Goal: Task Accomplishment & Management: Complete application form

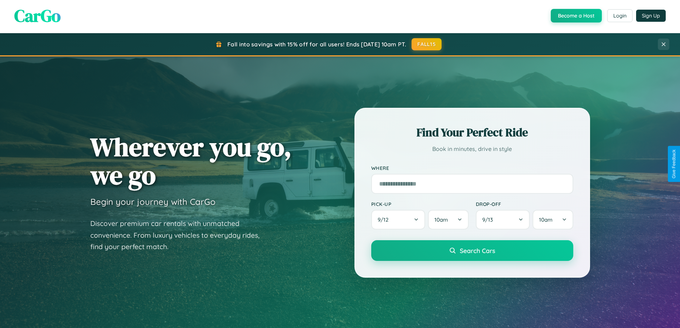
scroll to position [1374, 0]
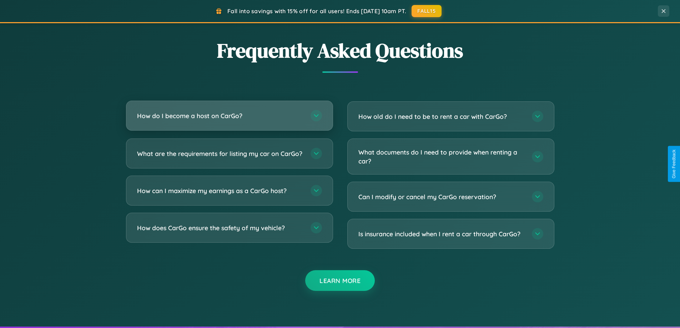
click at [229, 116] on h3 "How do I become a host on CarGo?" at bounding box center [220, 115] width 166 height 9
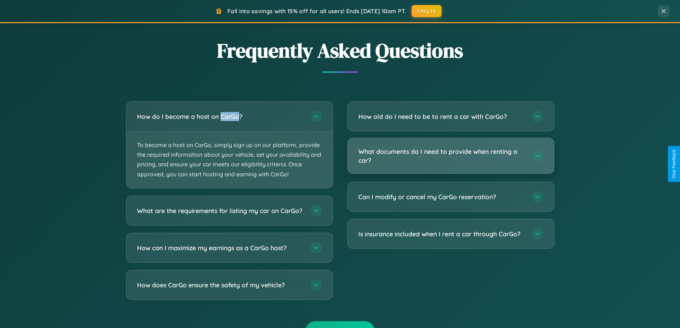
click at [451, 156] on h3 "What documents do I need to provide when renting a car?" at bounding box center [442, 156] width 166 height 18
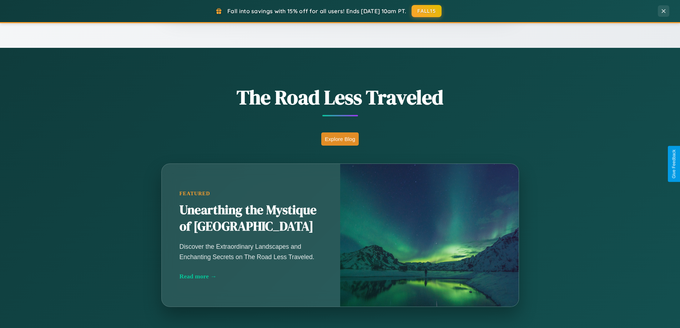
scroll to position [491, 0]
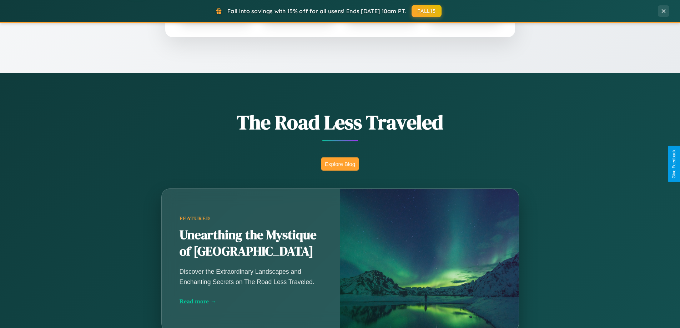
click at [340, 164] on button "Explore Blog" at bounding box center [340, 164] width 38 height 13
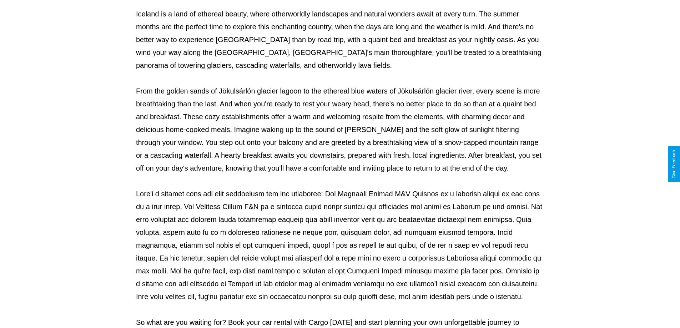
scroll to position [231, 0]
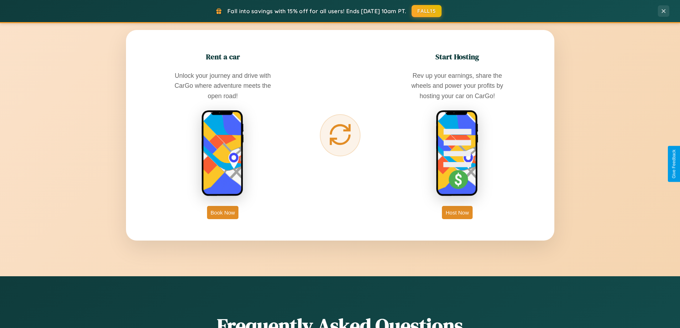
scroll to position [1148, 0]
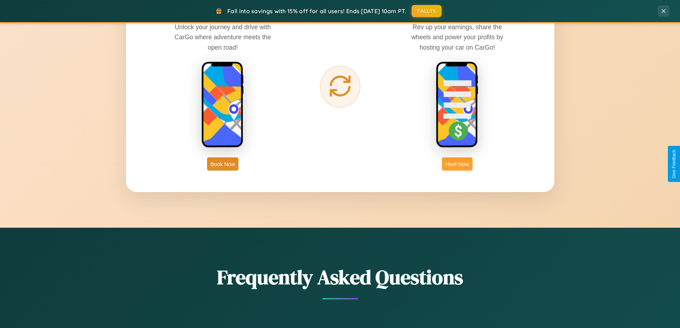
click at [458, 164] on button "Host Now" at bounding box center [457, 164] width 30 height 13
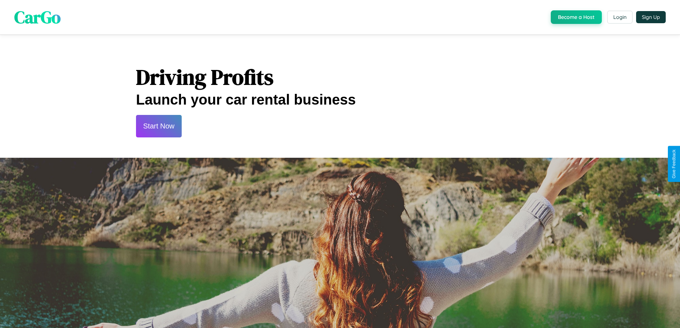
click at [159, 126] on button "Start Now" at bounding box center [159, 126] width 46 height 23
